Goal: Information Seeking & Learning: Learn about a topic

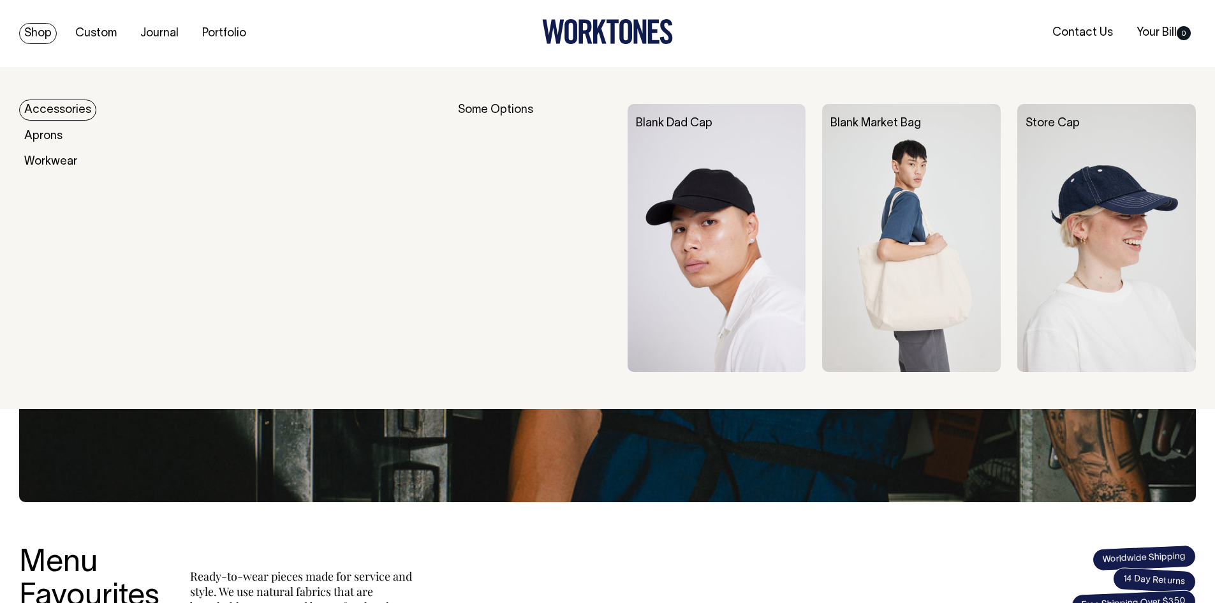
click at [57, 115] on link "Accessories" at bounding box center [57, 110] width 77 height 21
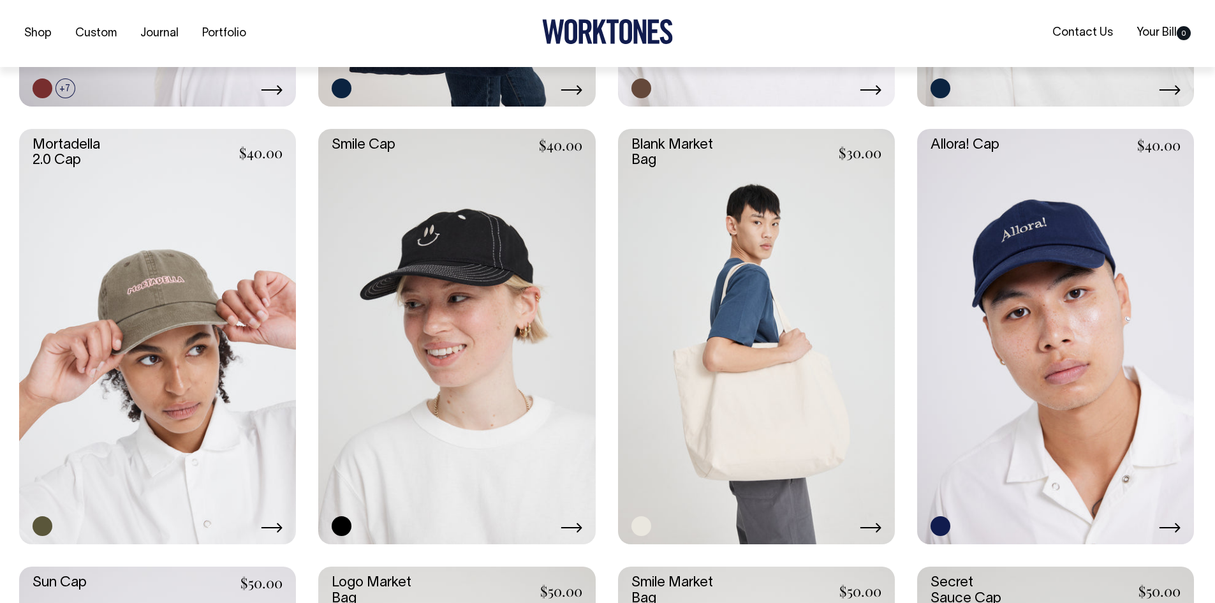
scroll to position [702, 0]
click at [202, 285] on link at bounding box center [157, 335] width 277 height 415
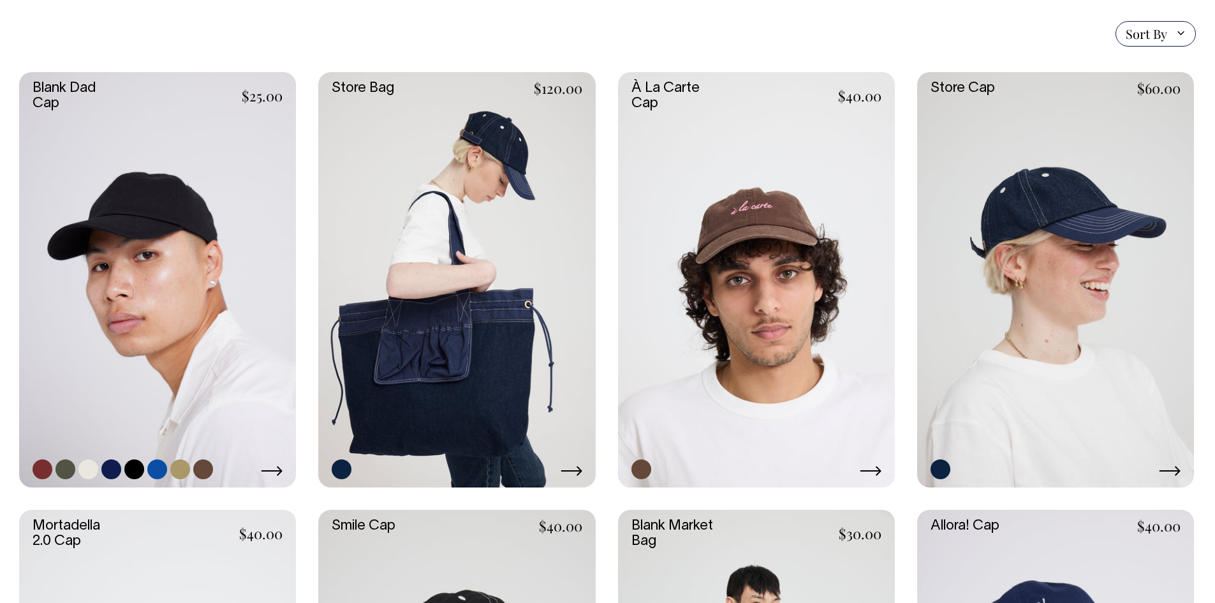
scroll to position [319, 0]
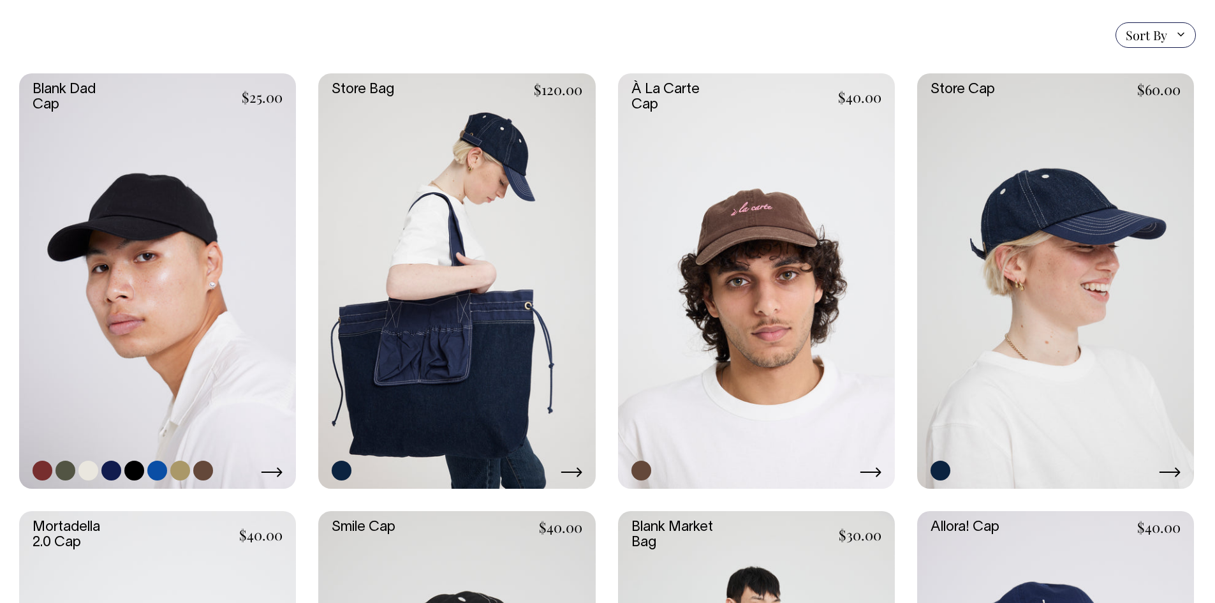
click at [209, 336] on link at bounding box center [157, 280] width 277 height 415
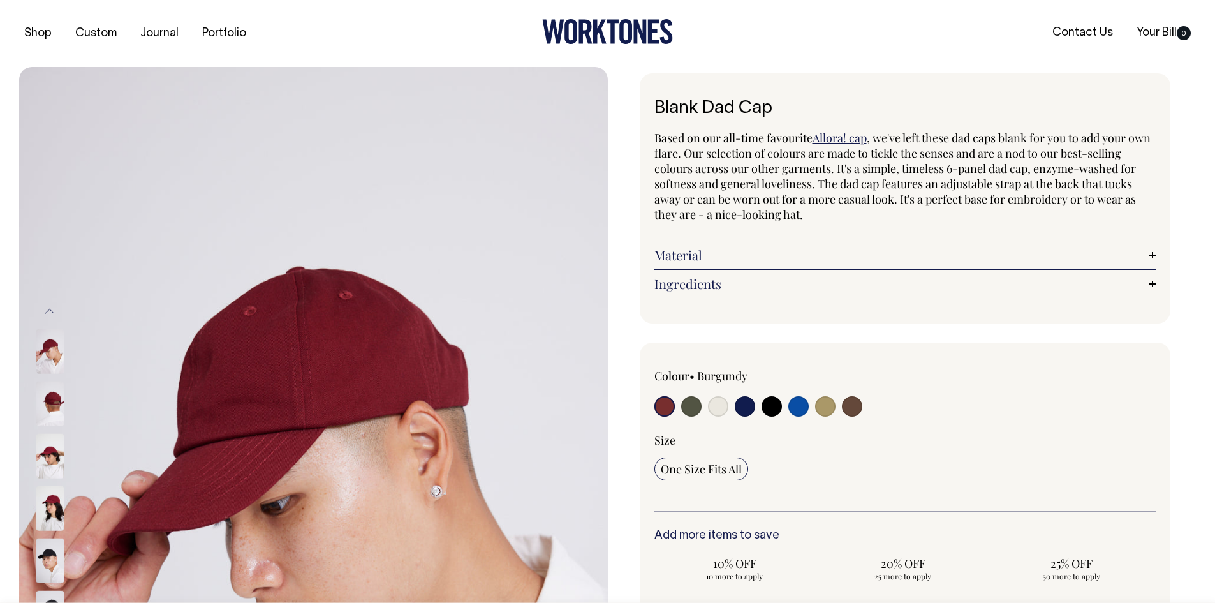
click at [52, 407] on img at bounding box center [50, 403] width 29 height 45
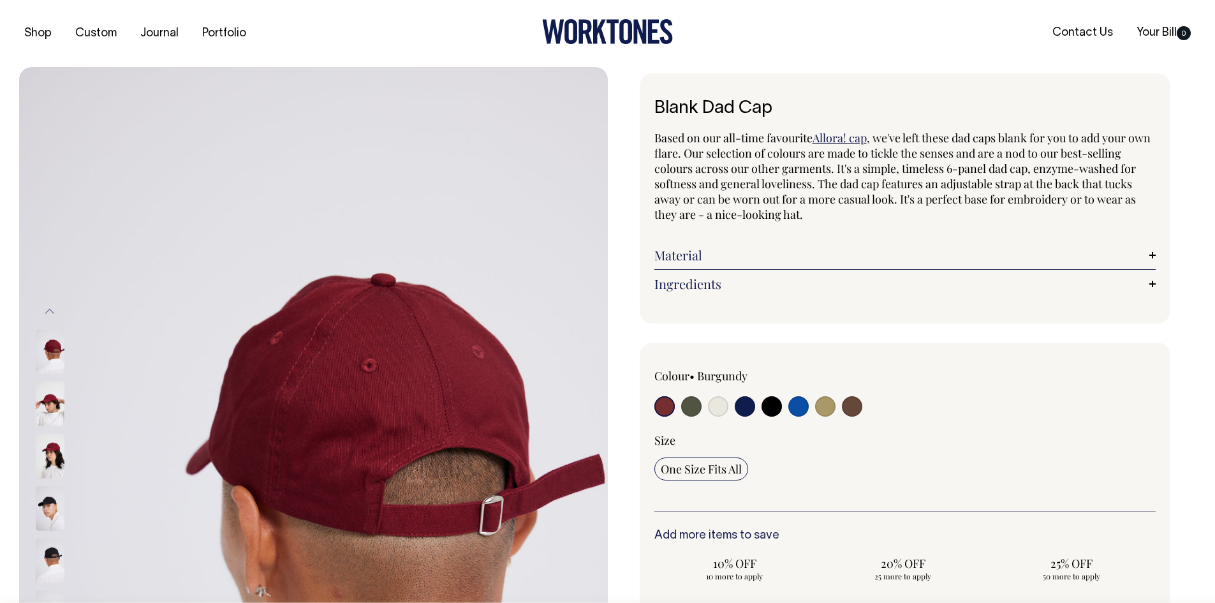
click at [52, 407] on img at bounding box center [50, 403] width 29 height 45
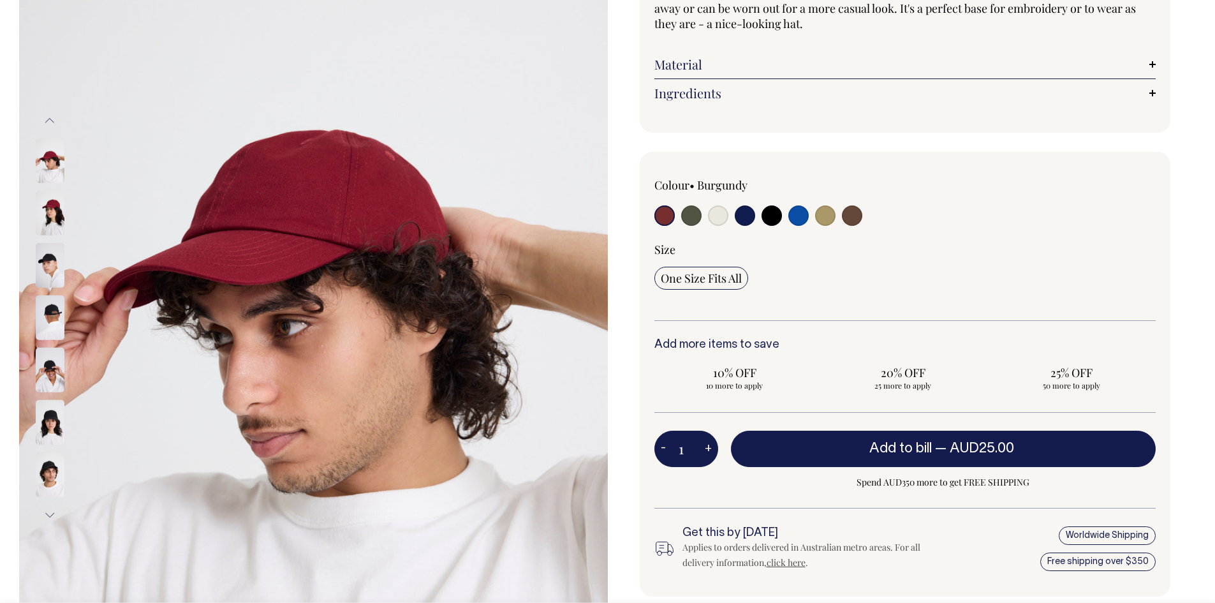
scroll to position [191, 0]
click at [53, 376] on img at bounding box center [50, 369] width 29 height 45
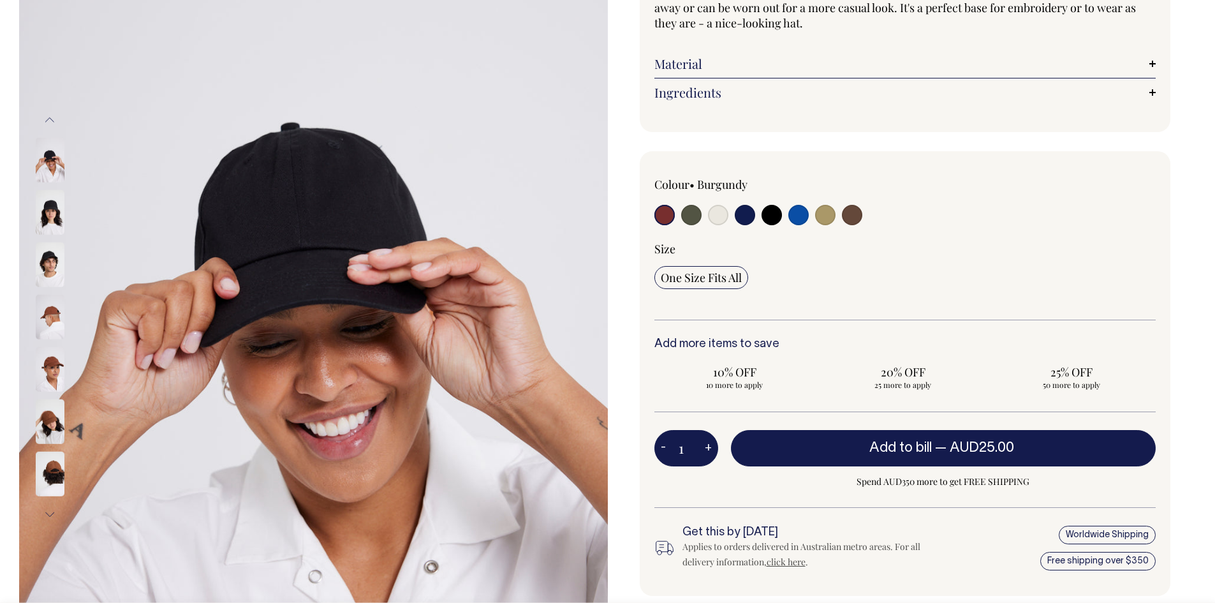
click at [50, 381] on img at bounding box center [50, 369] width 29 height 45
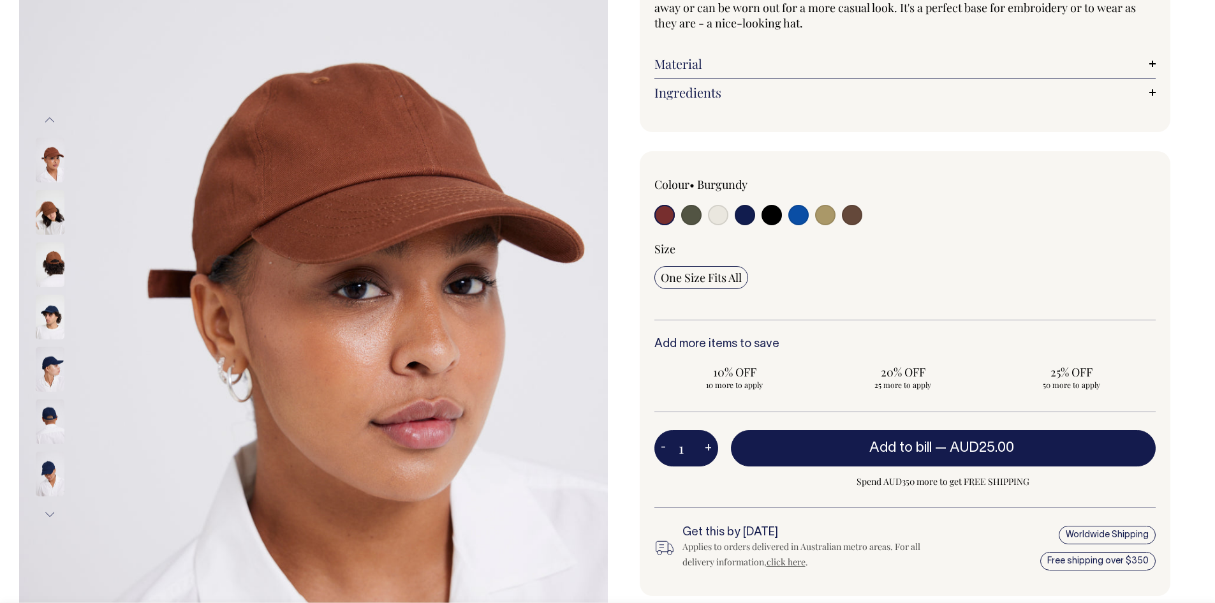
click at [685, 225] on label at bounding box center [691, 217] width 20 height 24
click at [685, 225] on input "radio" at bounding box center [691, 215] width 20 height 20
radio input "true"
select select "Olive"
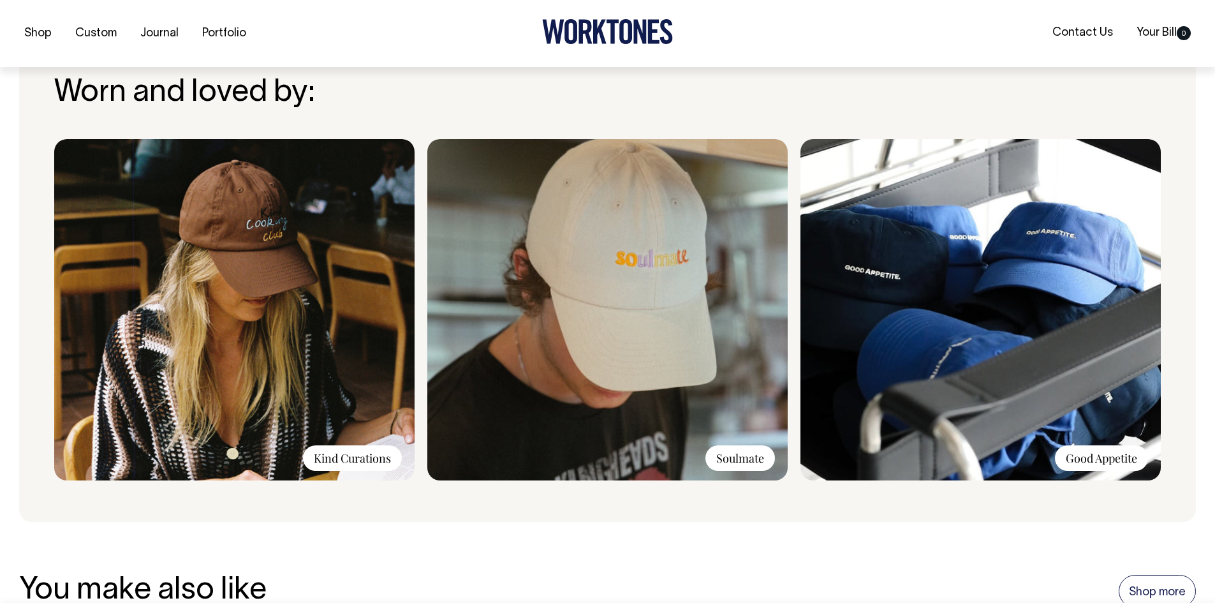
scroll to position [957, 0]
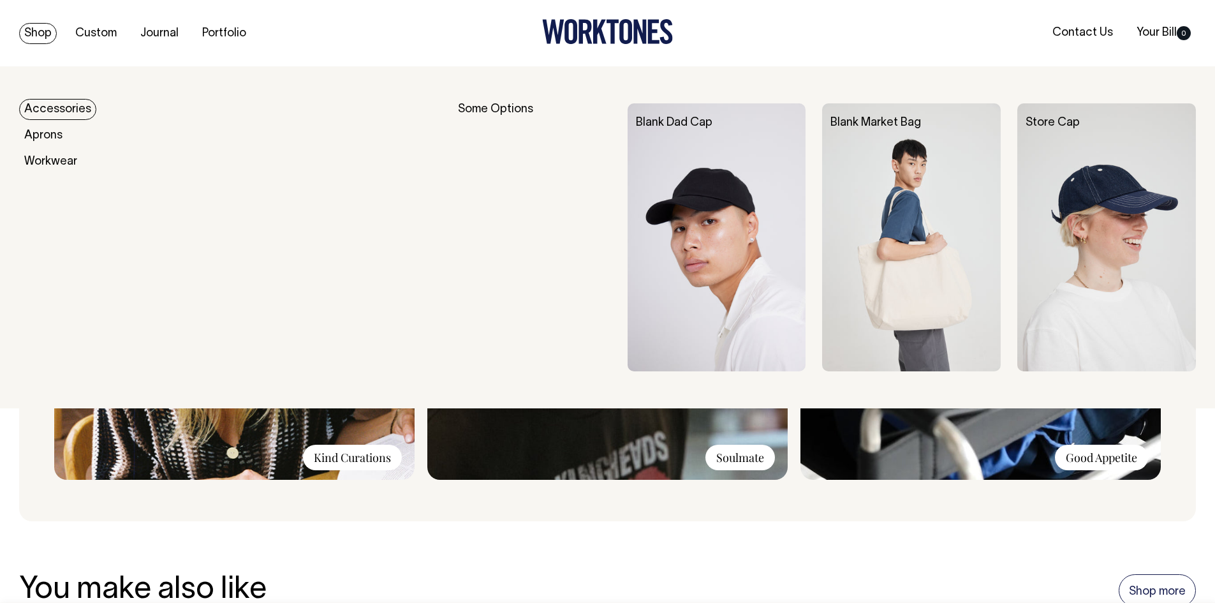
click at [68, 107] on link "Accessories" at bounding box center [57, 109] width 77 height 21
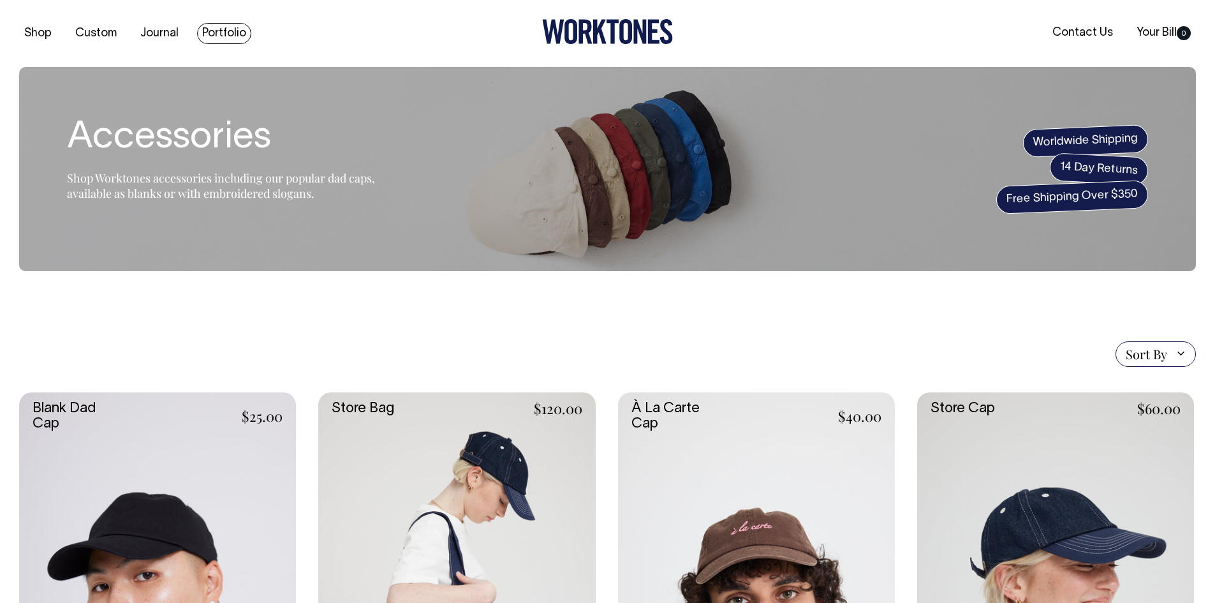
click at [207, 33] on link "Portfolio" at bounding box center [224, 33] width 54 height 21
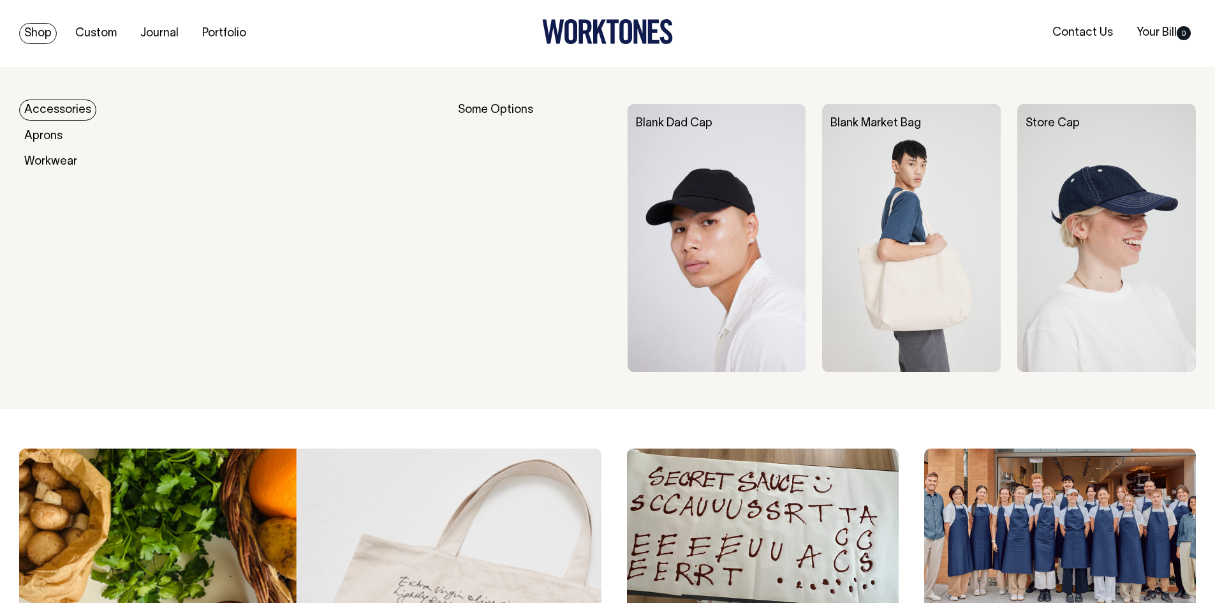
click at [39, 112] on link "Accessories" at bounding box center [57, 110] width 77 height 21
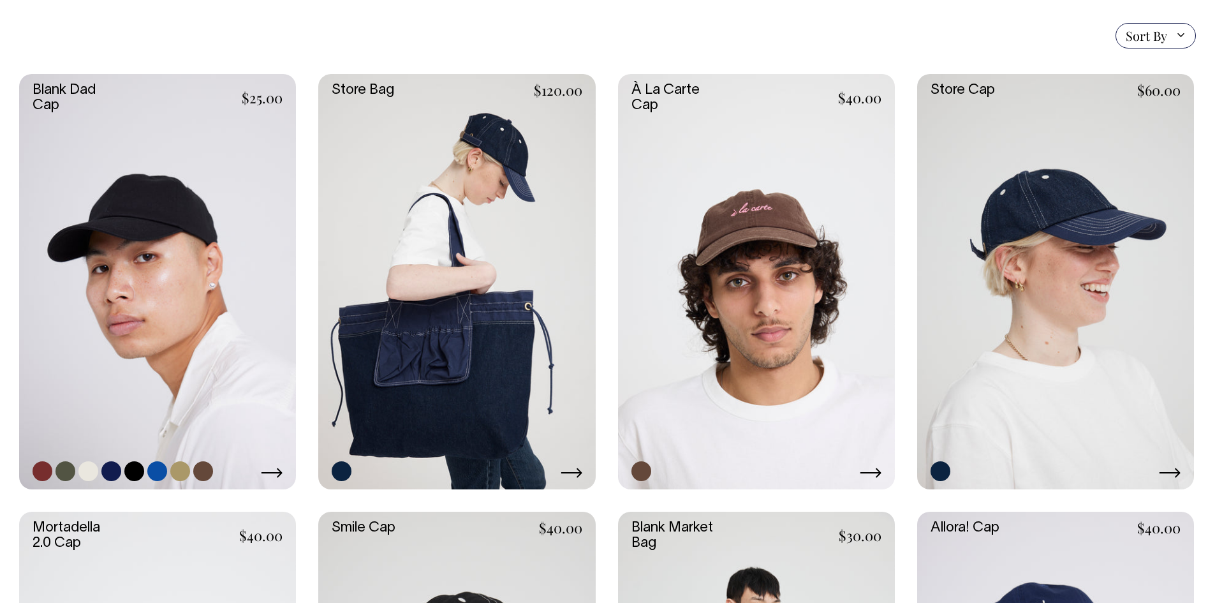
scroll to position [319, 0]
click at [186, 261] on link at bounding box center [157, 280] width 277 height 415
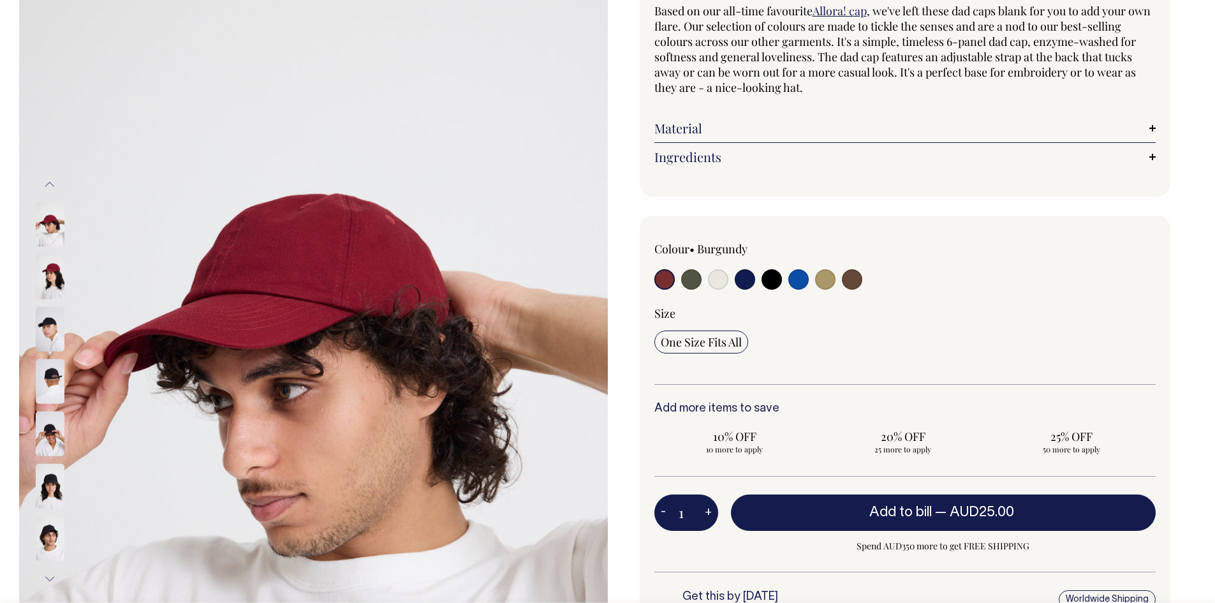
scroll to position [128, 0]
click at [52, 220] on img at bounding box center [50, 224] width 29 height 45
click at [54, 422] on img at bounding box center [50, 433] width 29 height 45
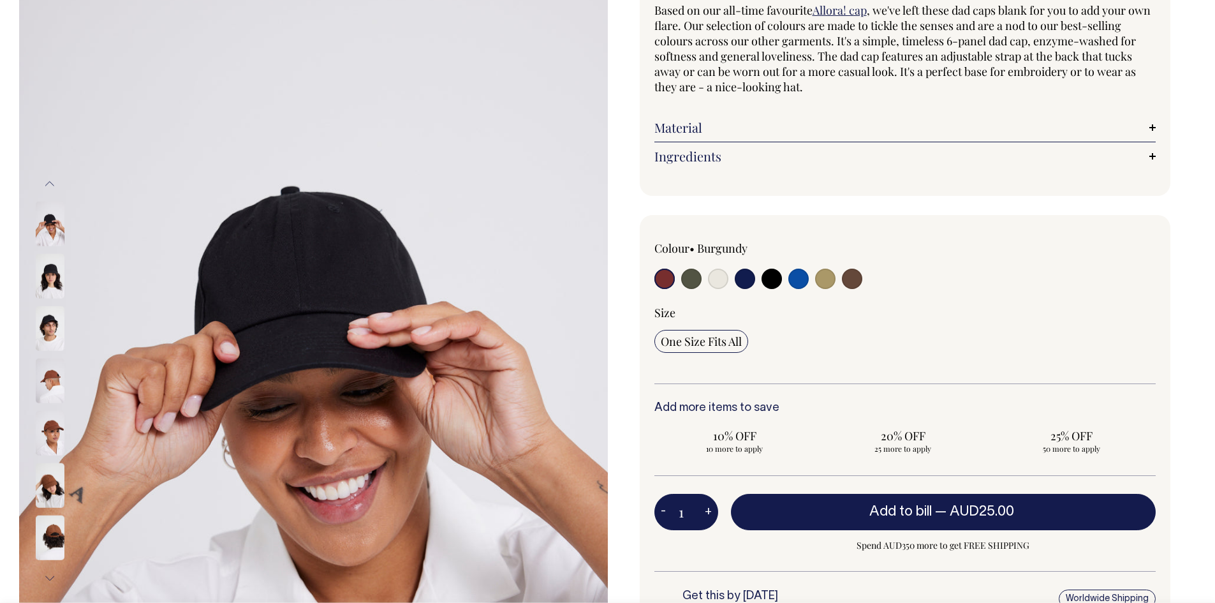
click at [691, 283] on input "radio" at bounding box center [691, 279] width 20 height 20
radio input "true"
select select "Olive"
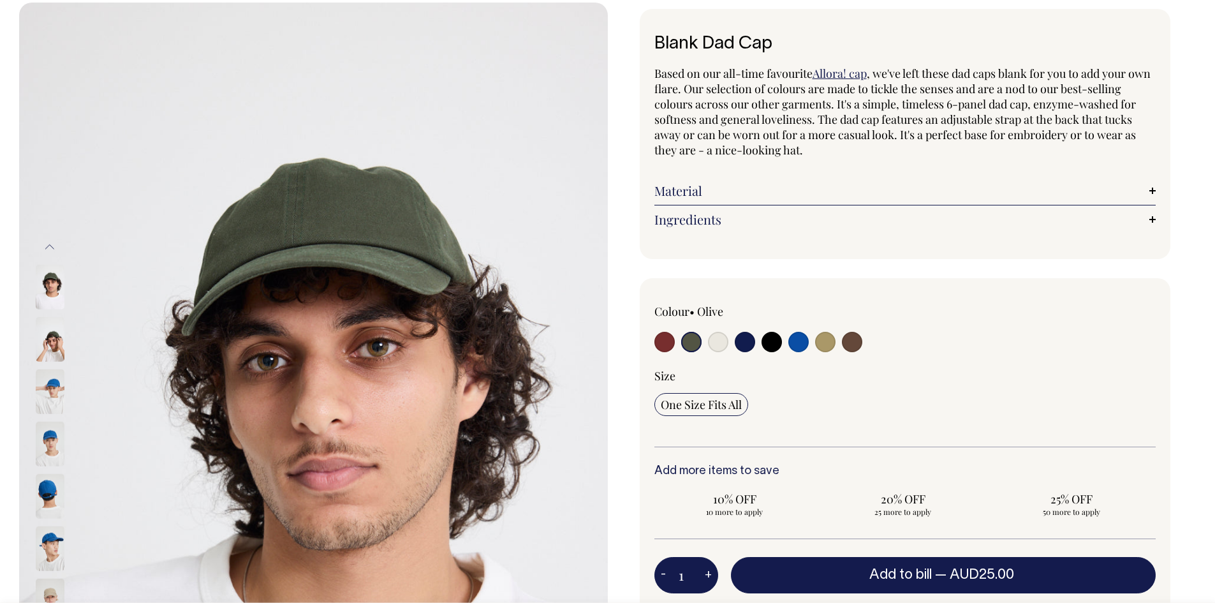
scroll to position [64, 0]
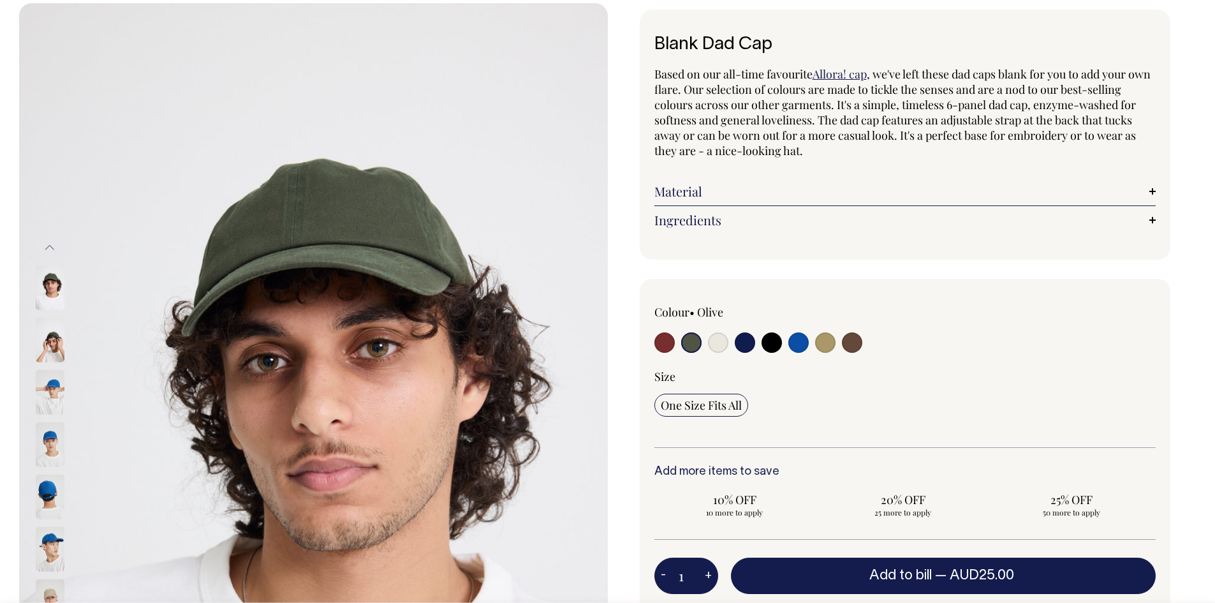
click at [1154, 193] on link "Material" at bounding box center [905, 191] width 502 height 15
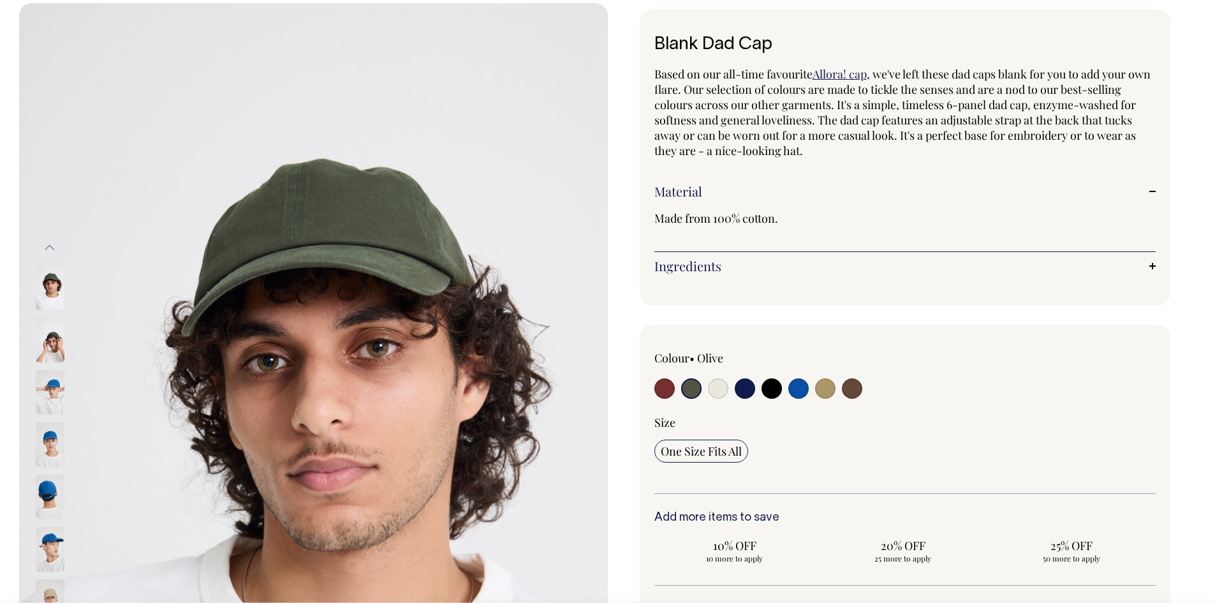
click at [1154, 193] on link "Material" at bounding box center [905, 191] width 502 height 15
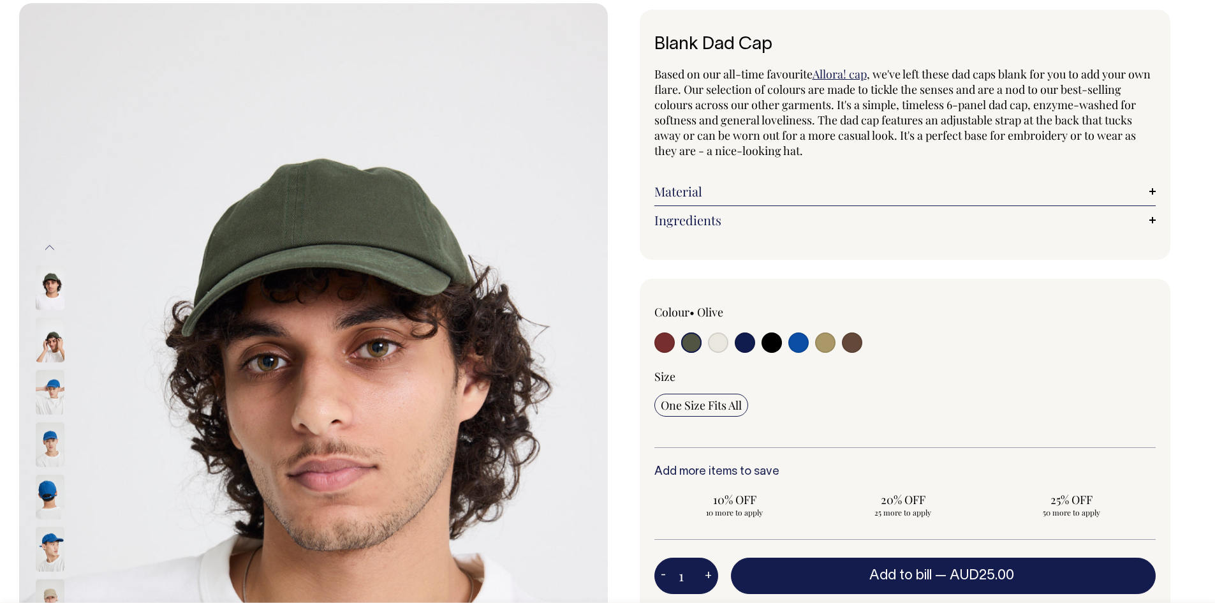
click at [1153, 218] on link "Ingredients" at bounding box center [905, 219] width 502 height 15
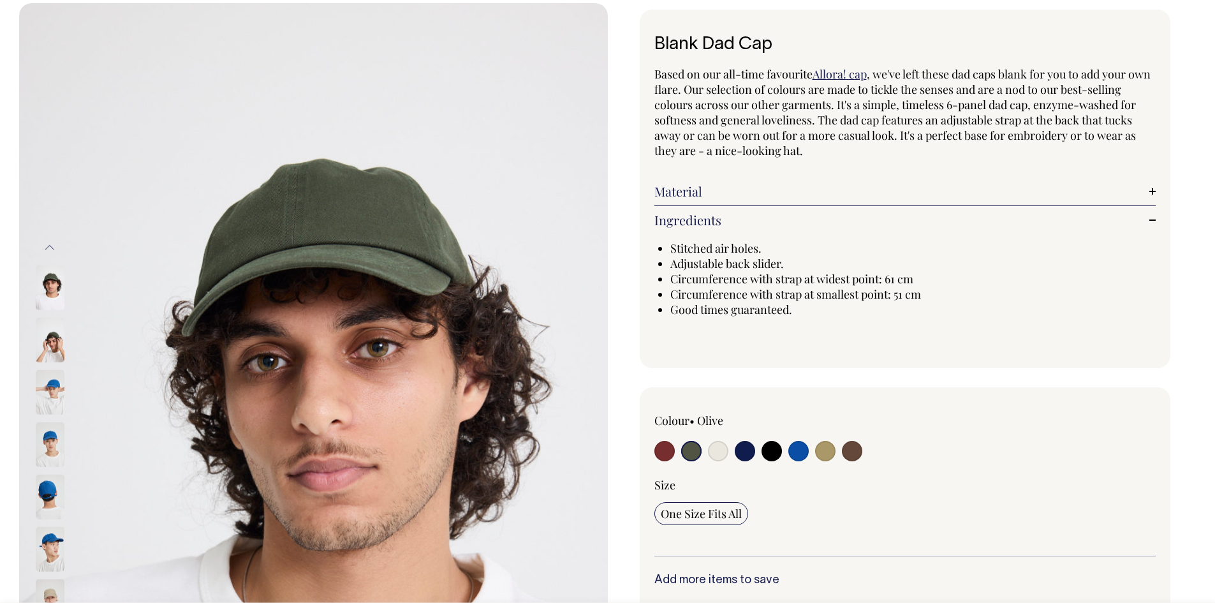
click at [1153, 214] on link "Ingredients" at bounding box center [905, 219] width 502 height 15
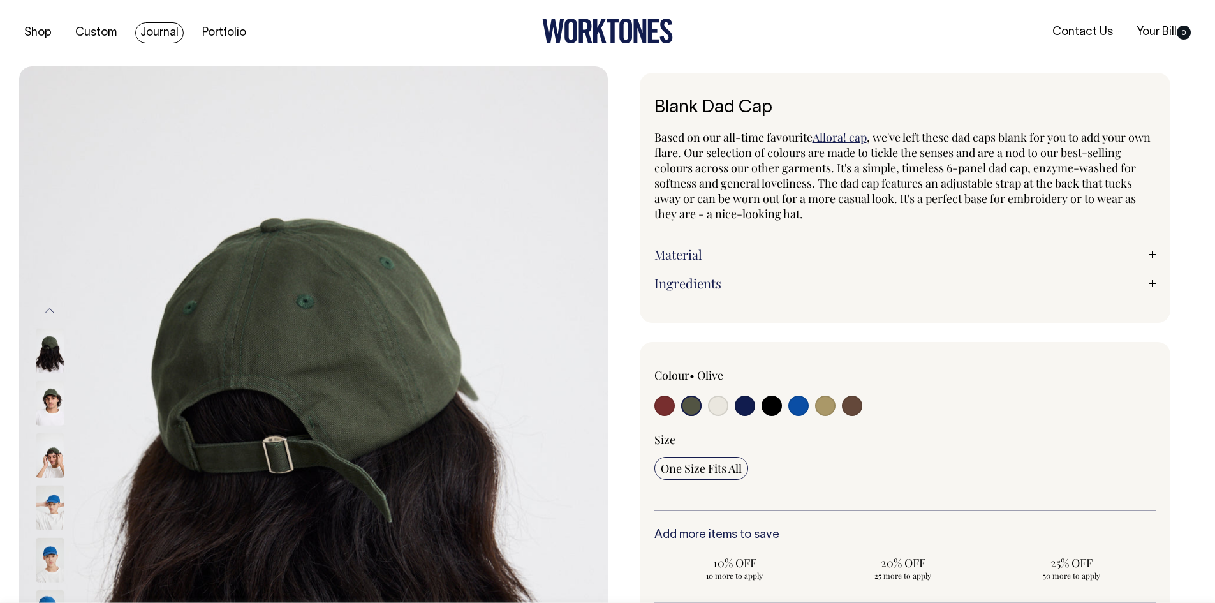
scroll to position [0, 0]
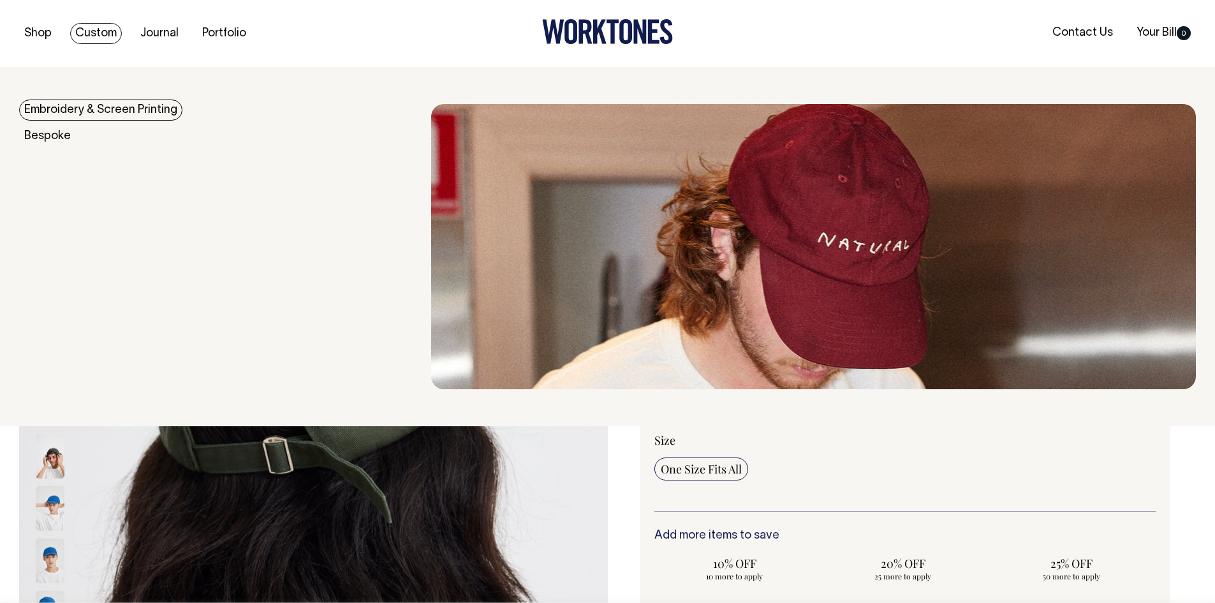
click at [91, 106] on link "Embroidery & Screen Printing" at bounding box center [100, 110] width 163 height 21
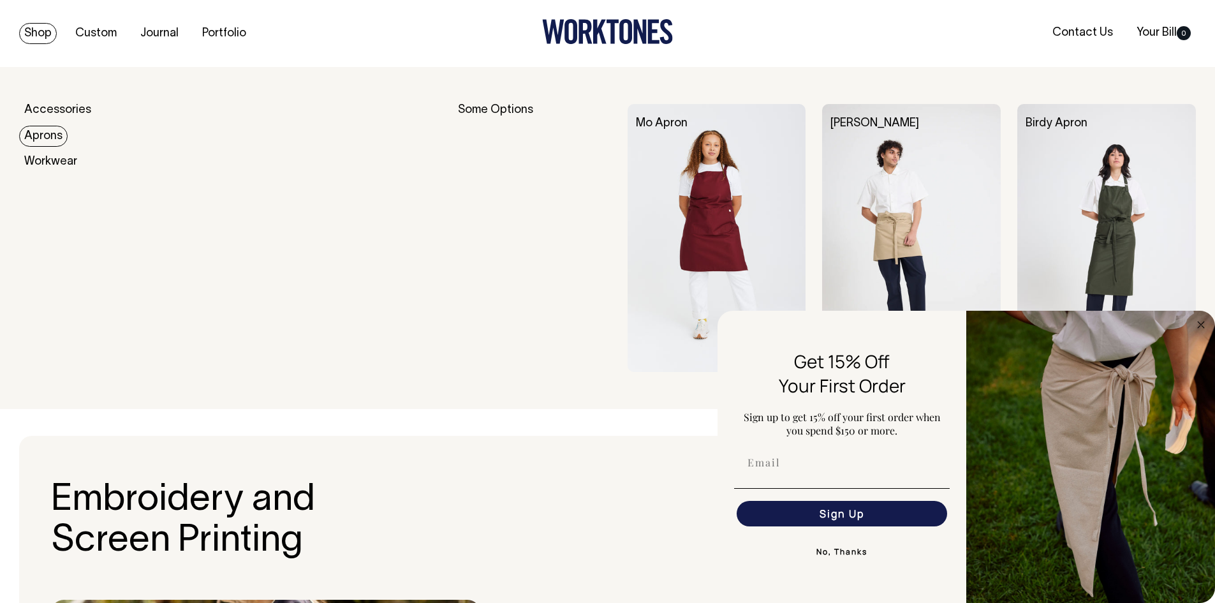
click at [45, 140] on link "Aprons" at bounding box center [43, 136] width 48 height 21
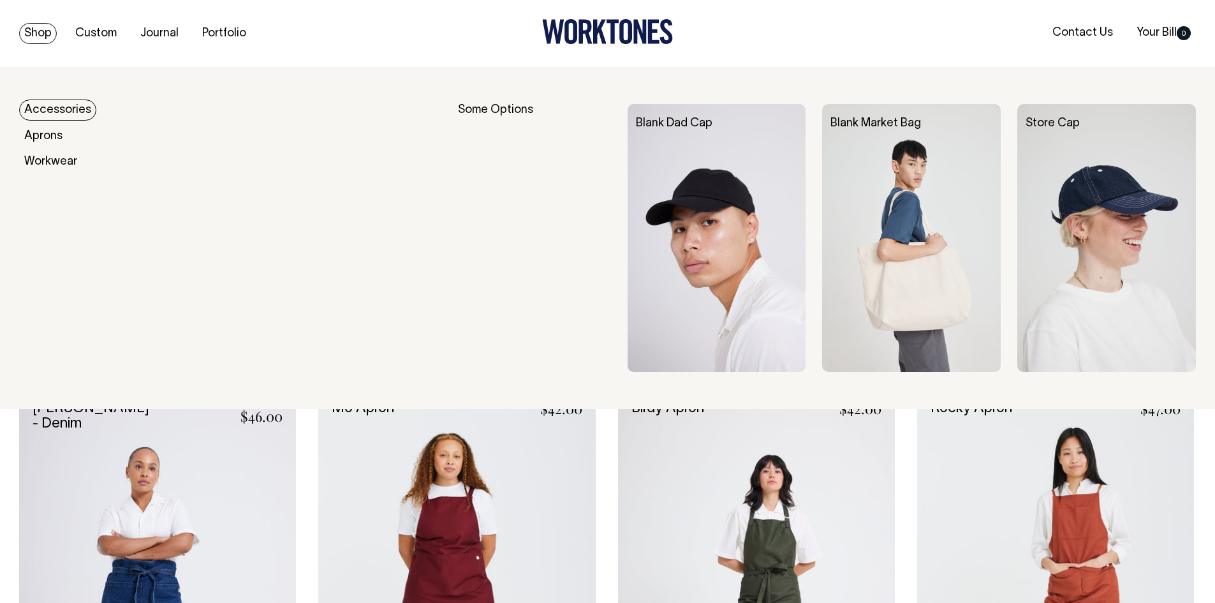
click at [60, 103] on link "Accessories" at bounding box center [57, 110] width 77 height 21
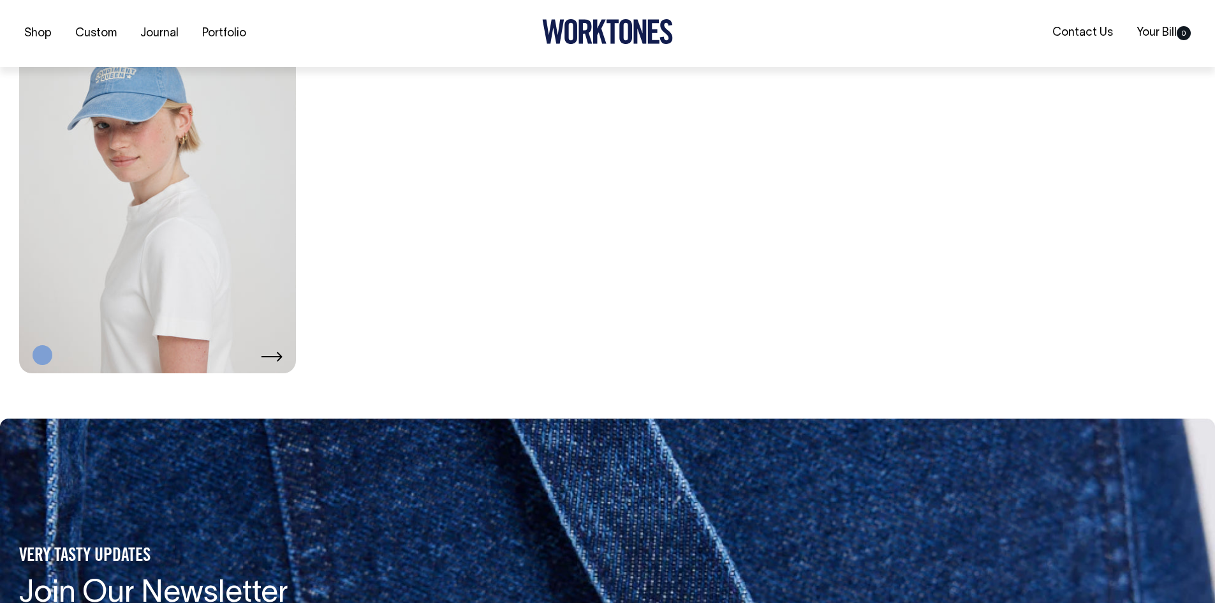
scroll to position [1776, 0]
